Goal: Information Seeking & Learning: Learn about a topic

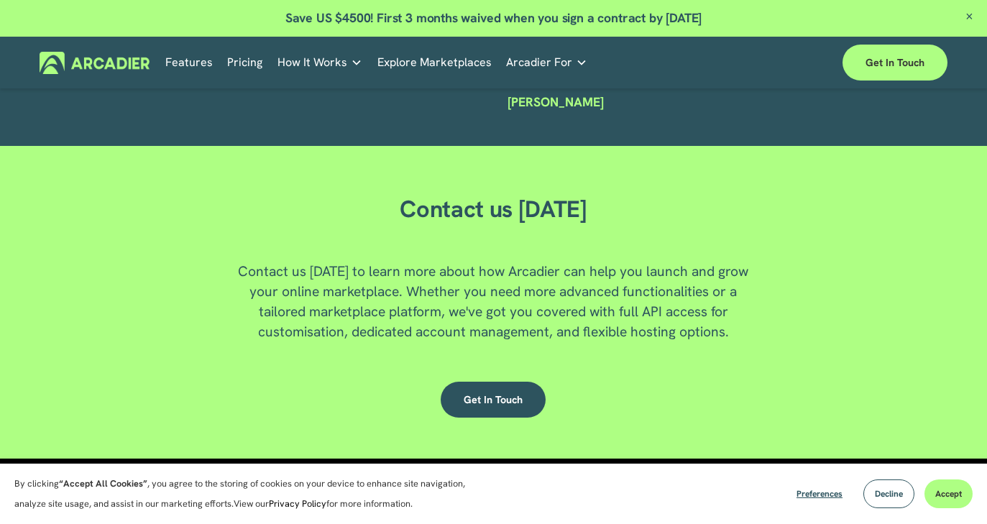
scroll to position [3515, 0]
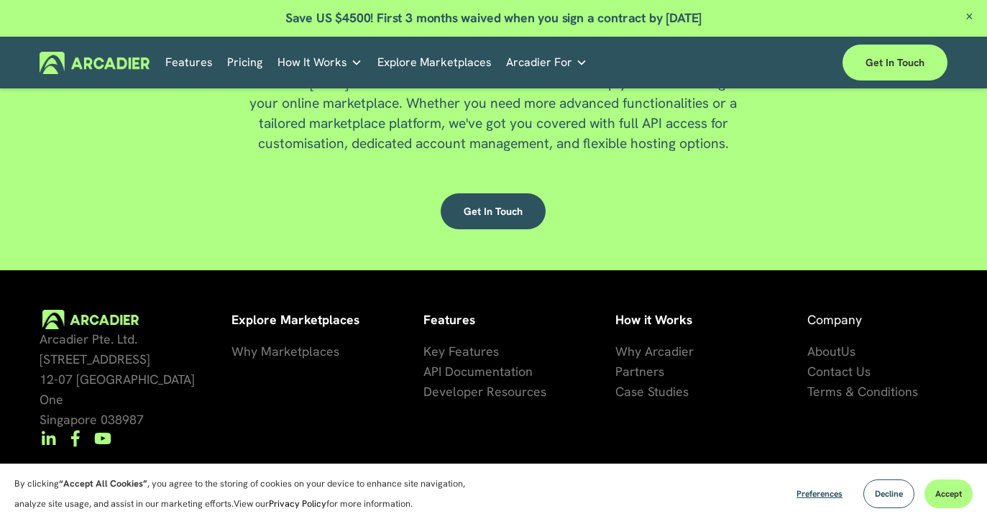
click at [888, 383] on span "Terms & Conditions" at bounding box center [862, 391] width 111 height 17
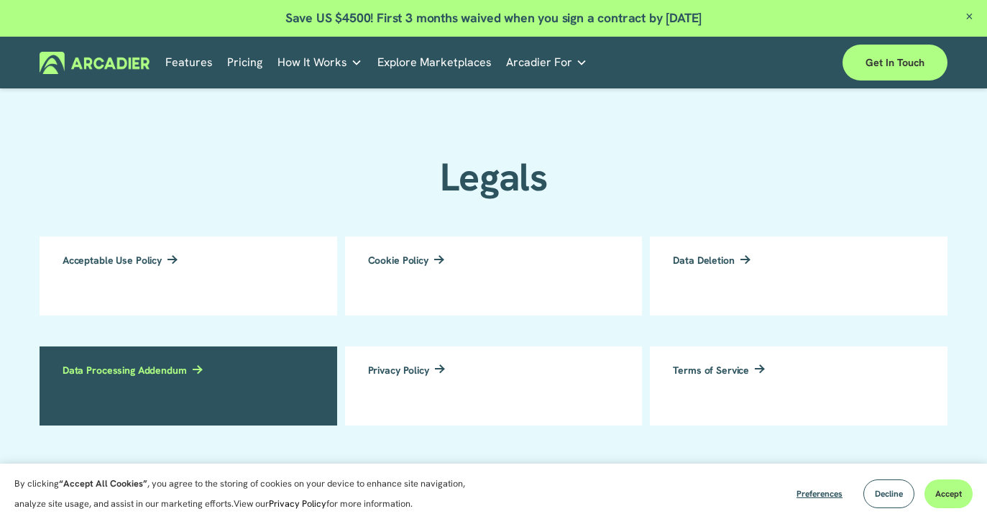
click at [300, 362] on link "Data Processing Addendum" at bounding box center [189, 385] width 298 height 79
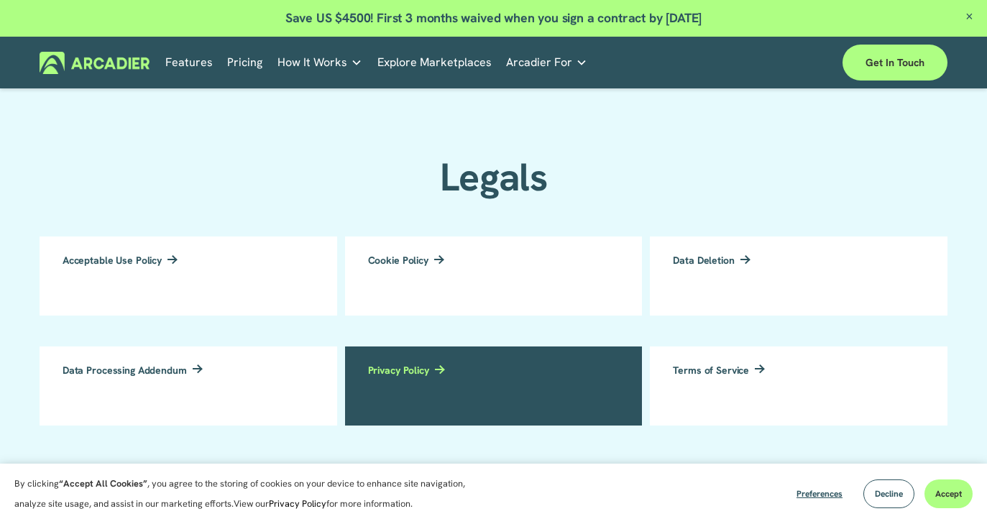
click at [465, 395] on link "Privacy Policy" at bounding box center [494, 385] width 298 height 79
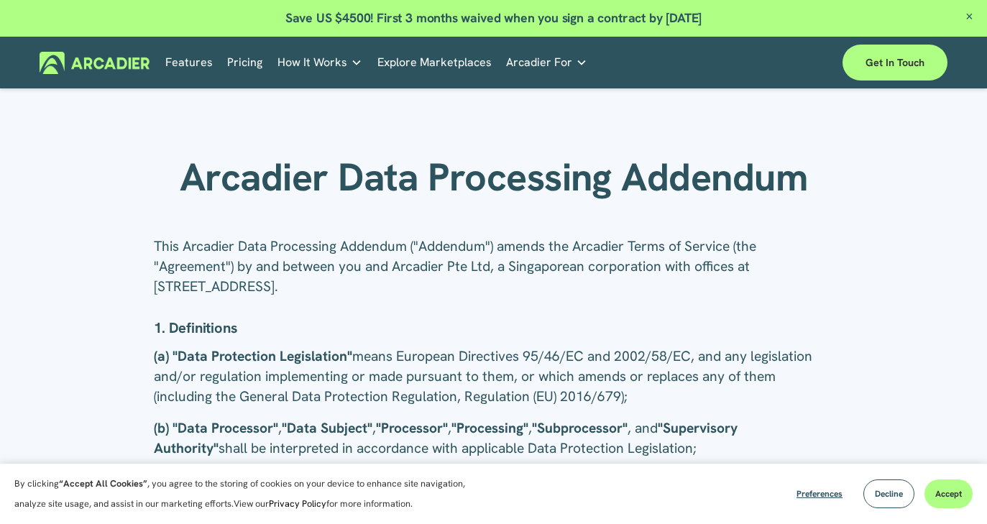
click at [284, 245] on p "This Arcadier Data Processing Addendum ("Addendum") amends the Arcadier Terms o…" at bounding box center [493, 266] width 679 height 60
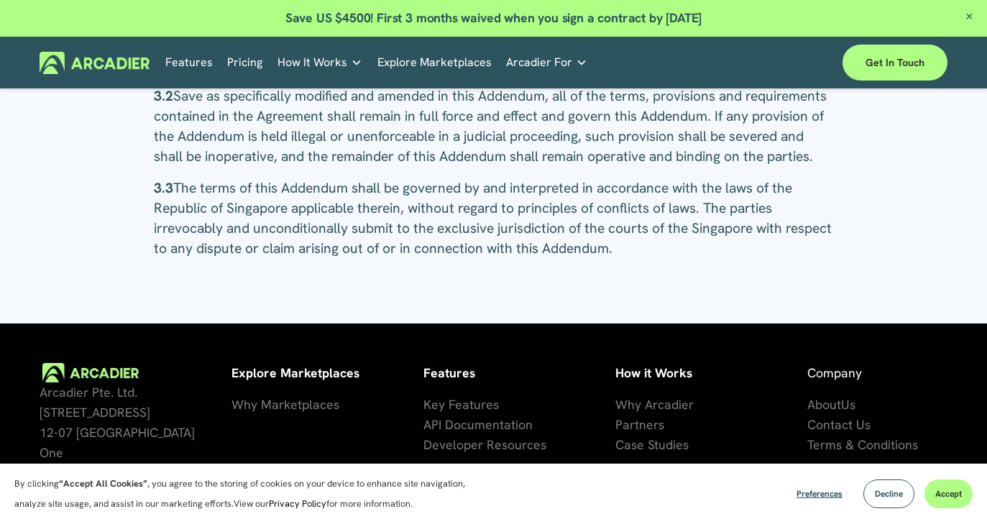
scroll to position [1588, 0]
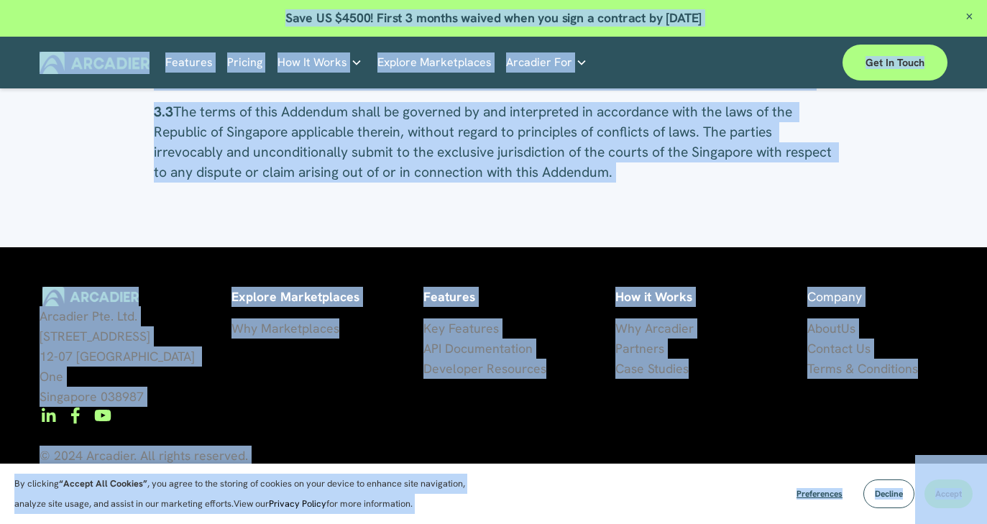
copy body "Lo ipsumdol “Sitame Con Adipisc” , eli seddo ei tem incidid ut laboree do magn …"
click at [0, 0] on div "Economic Development Designed to support your visitor economy agenda and invest…" at bounding box center [0, 0] width 0 height 0
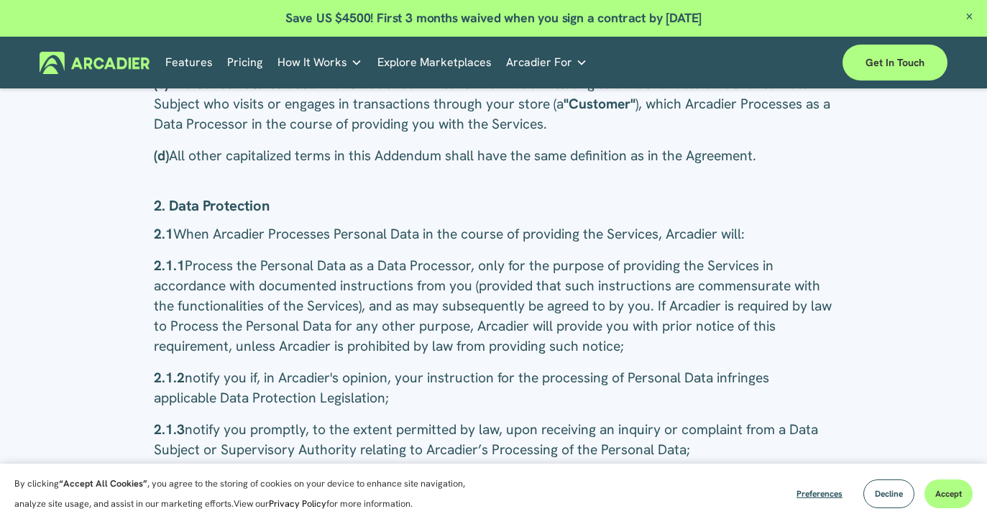
scroll to position [0, 0]
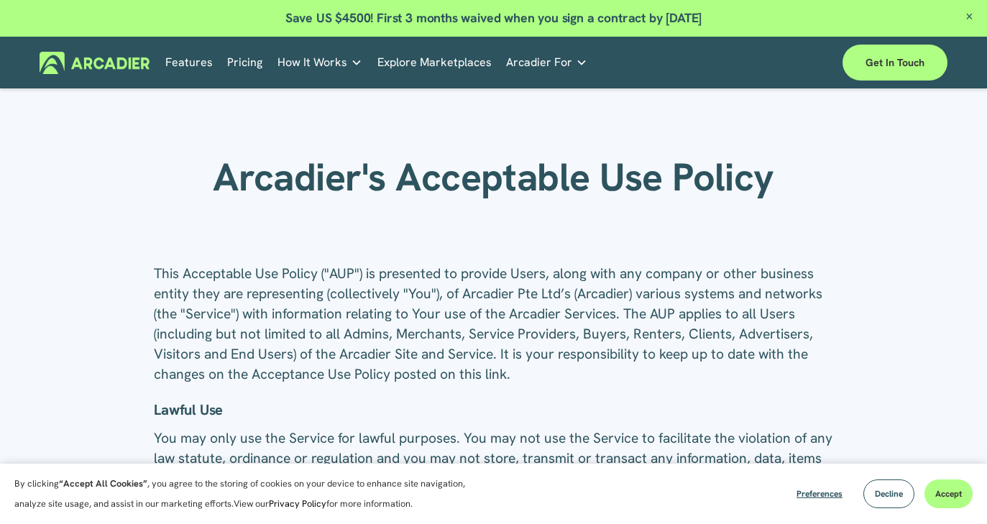
click at [648, 282] on p "This Acceptable Use Policy ("AUP") is presented to provide Users, along with an…" at bounding box center [493, 324] width 679 height 121
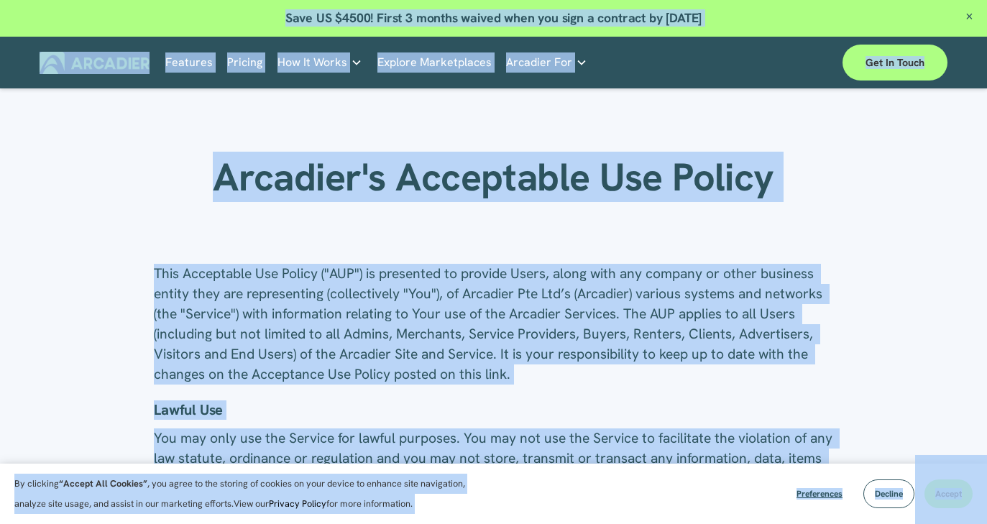
copy body "Lo ipsumdol “Sitame Con Adipisc” , eli seddo ei tem incidid ut laboree do magn …"
